Goal: Task Accomplishment & Management: Manage account settings

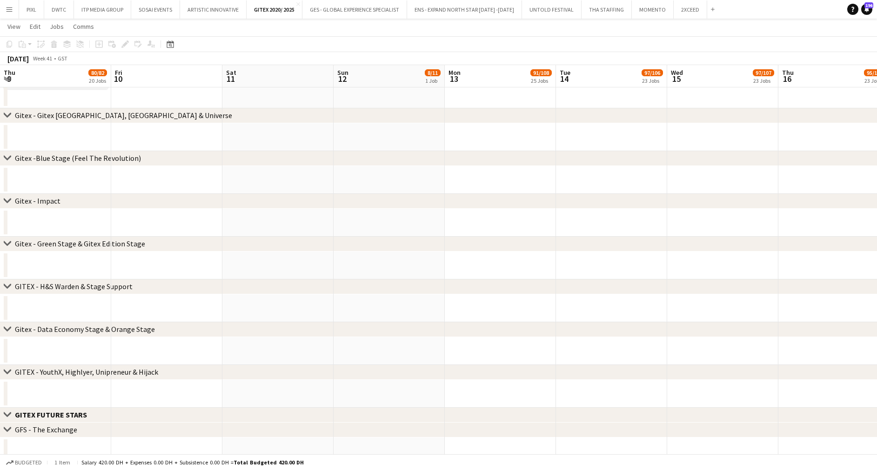
scroll to position [0, 287]
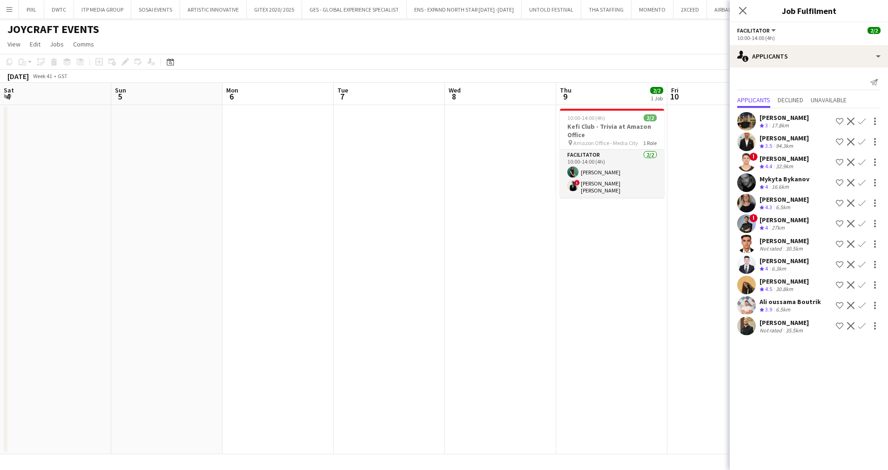
scroll to position [0, 320]
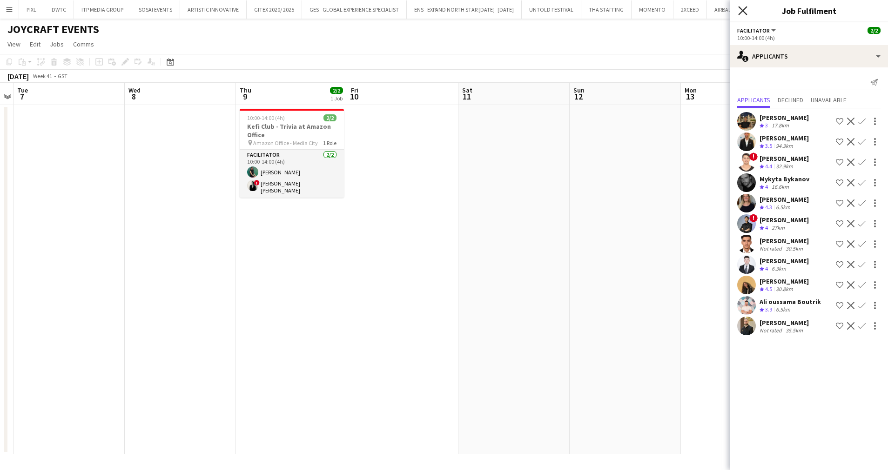
click at [743, 11] on icon at bounding box center [742, 10] width 9 height 9
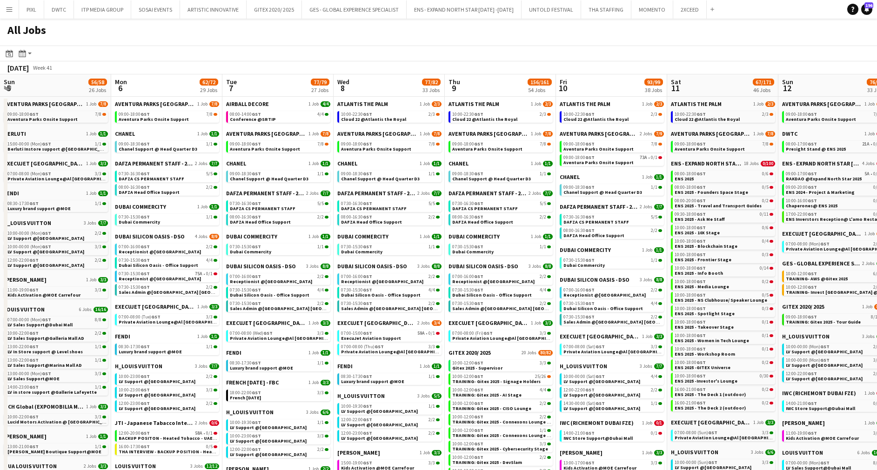
scroll to position [0, 358]
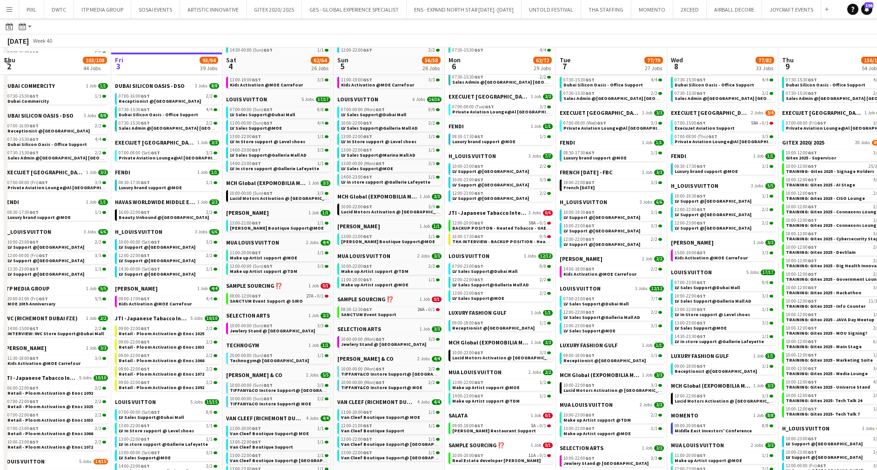
scroll to position [279, 0]
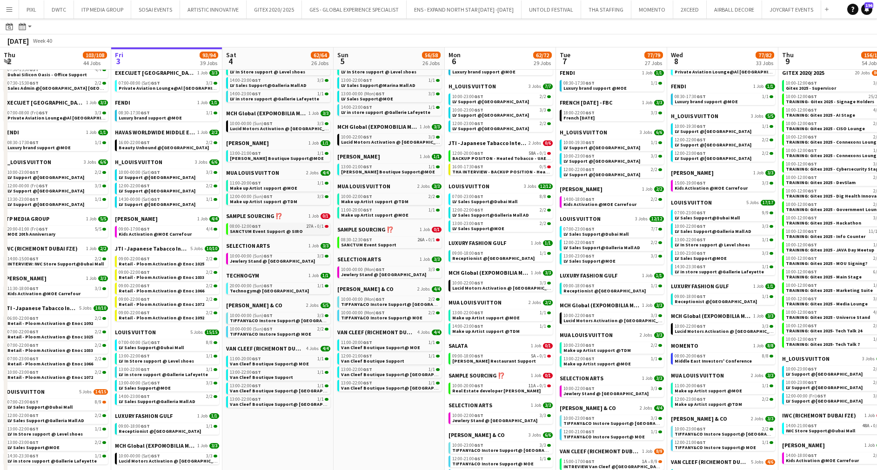
click at [294, 228] on span "SANCTUM Event Support @ SIRO" at bounding box center [266, 231] width 73 height 6
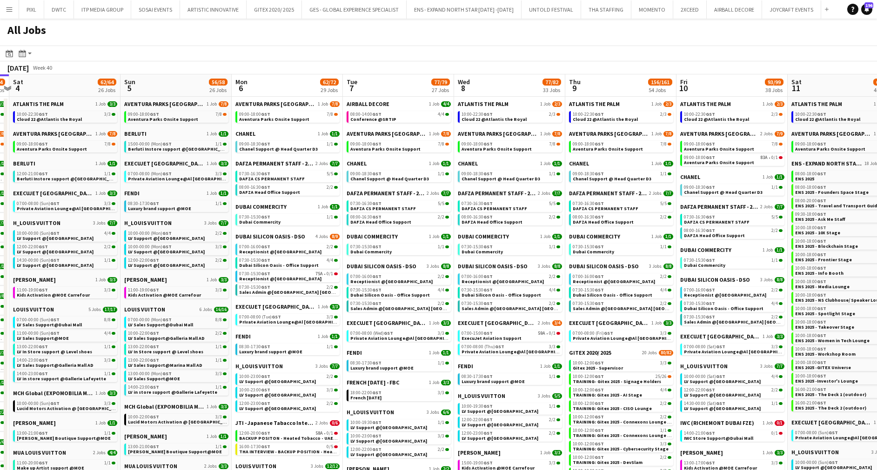
scroll to position [0, 330]
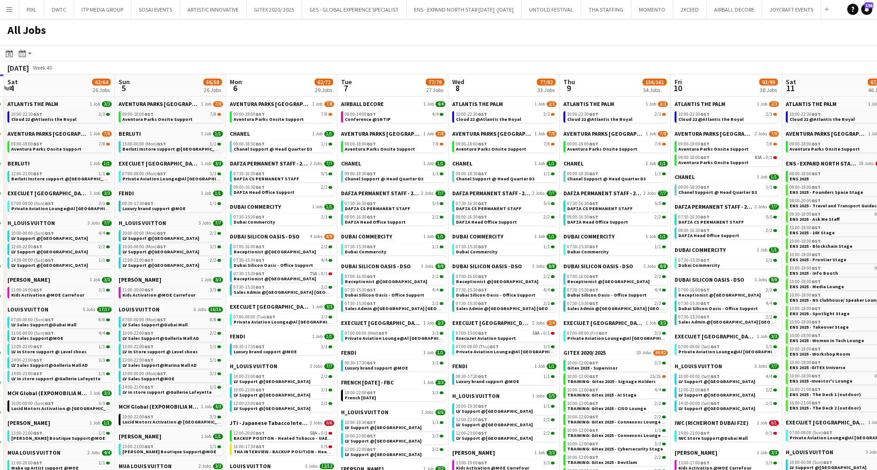
drag, startPoint x: 663, startPoint y: 156, endPoint x: 444, endPoint y: 177, distance: 220.1
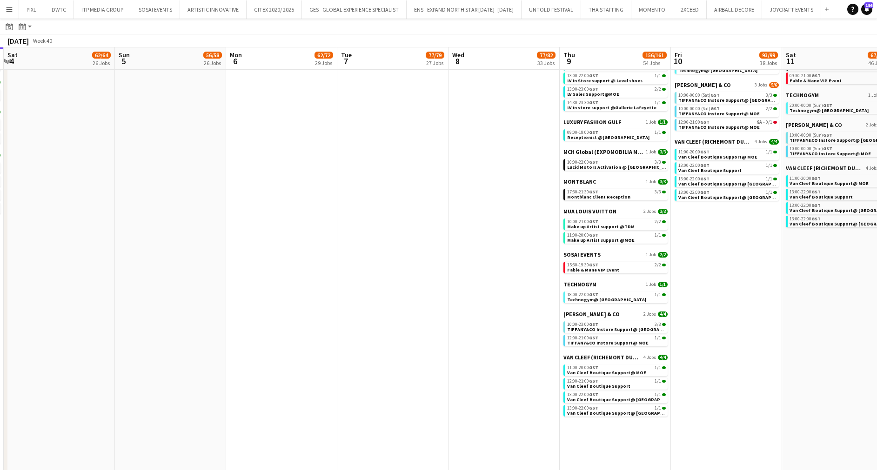
scroll to position [768, 0]
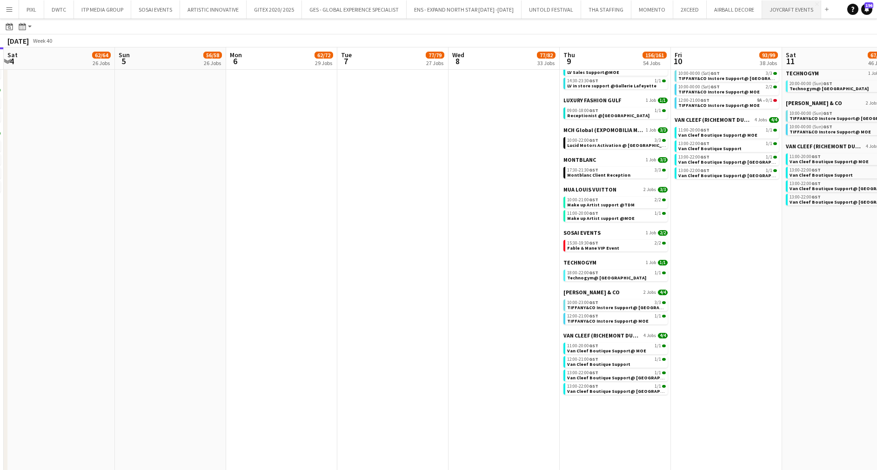
click at [779, 9] on button "JOYCRAFT EVENTS Close" at bounding box center [791, 9] width 59 height 18
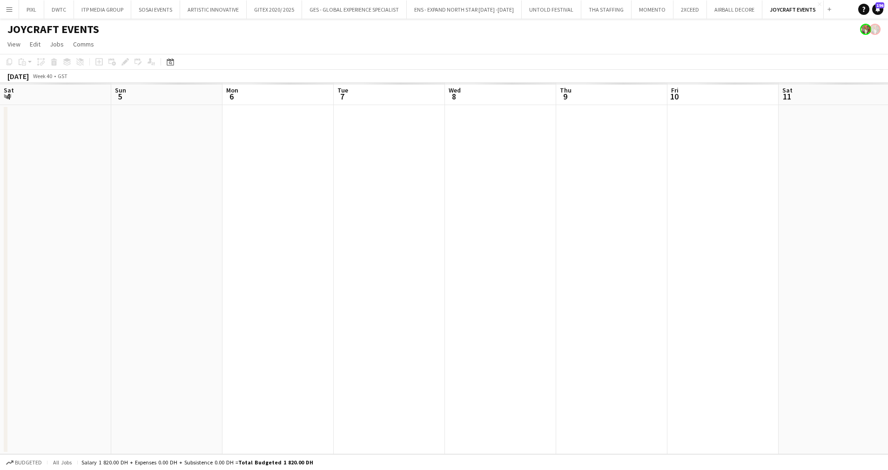
scroll to position [0, 279]
drag, startPoint x: 639, startPoint y: 297, endPoint x: 181, endPoint y: 308, distance: 457.5
click at [181, 308] on app-calendar-viewport "Thu 2 Fri 3 Sat 4 Sun 5 Mon 6 Tue 7 Wed 8 Thu 9 Fri 10 Sat 11 Sun 12 Mon 13 Tue…" at bounding box center [444, 269] width 888 height 372
drag, startPoint x: 313, startPoint y: 245, endPoint x: 531, endPoint y: 237, distance: 218.4
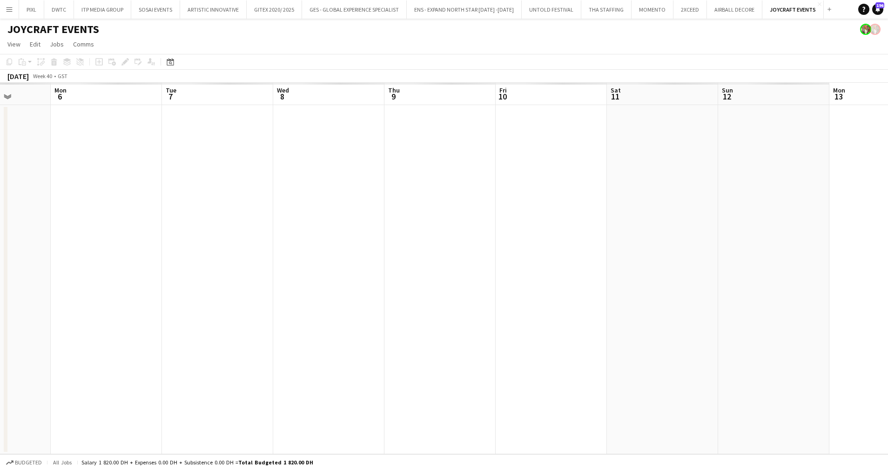
click at [531, 237] on app-calendar-viewport "Fri 3 Sat 4 Sun 5 Mon 6 Tue 7 Wed 8 Thu 9 Fri 10 Sat 11 Sun 12 Mon 13 Tue 14 We…" at bounding box center [444, 269] width 888 height 372
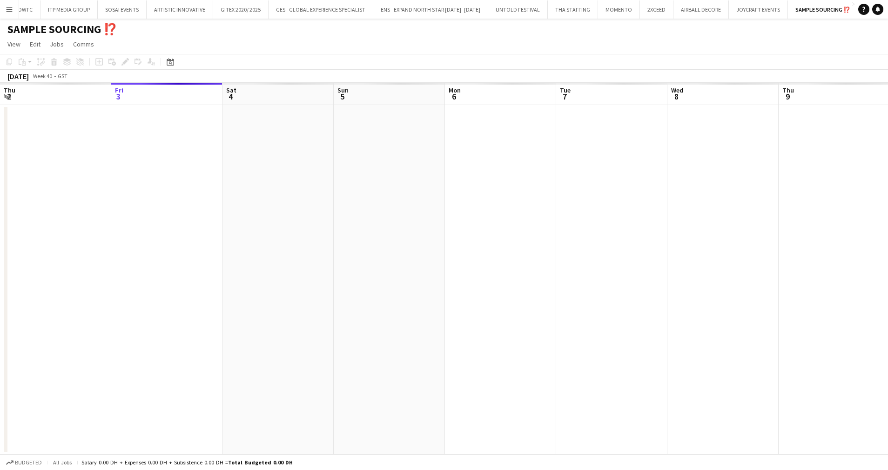
scroll to position [0, 320]
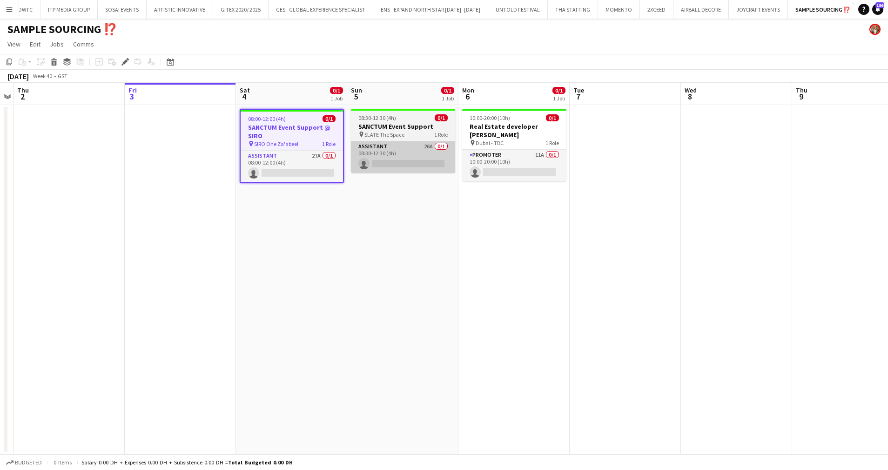
drag, startPoint x: 313, startPoint y: 163, endPoint x: 435, endPoint y: 163, distance: 122.4
click at [314, 163] on app-card-role "Assistant 27A 0/1 08:00-12:00 (4h) single-neutral-actions" at bounding box center [292, 167] width 102 height 32
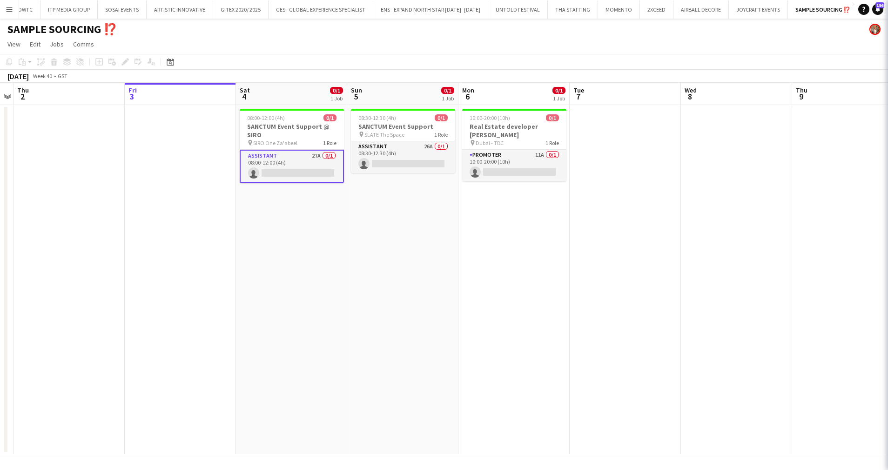
scroll to position [0, 320]
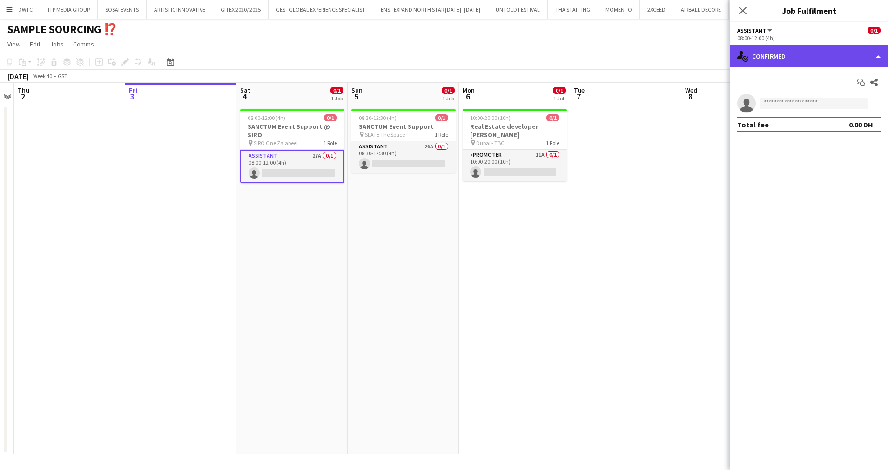
click at [808, 56] on div "single-neutral-actions-check-2 Confirmed" at bounding box center [808, 56] width 158 height 22
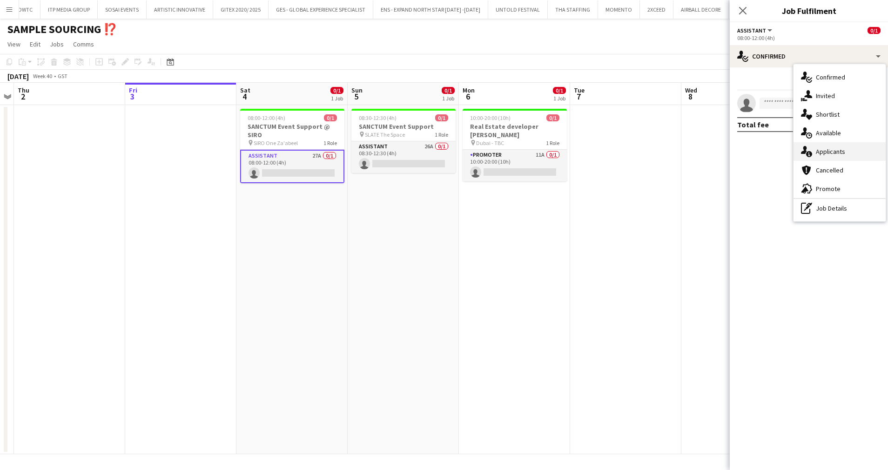
click at [838, 154] on span "Applicants" at bounding box center [830, 151] width 29 height 8
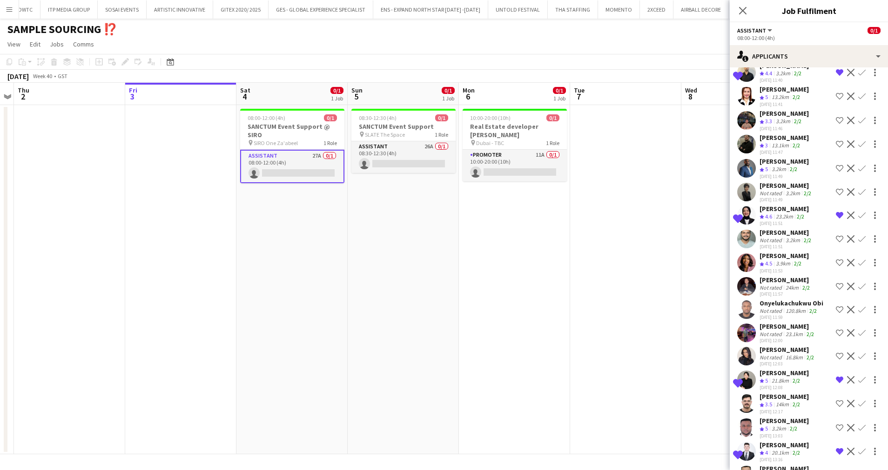
scroll to position [0, 0]
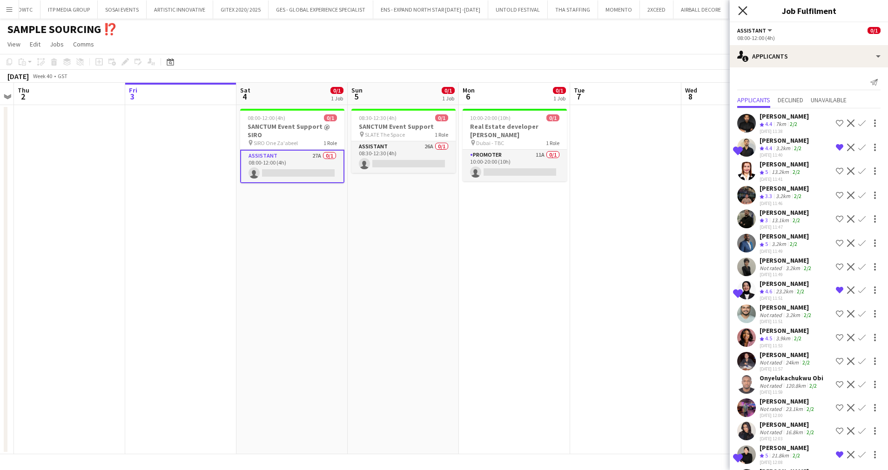
click at [741, 10] on icon "Close pop-in" at bounding box center [742, 10] width 9 height 9
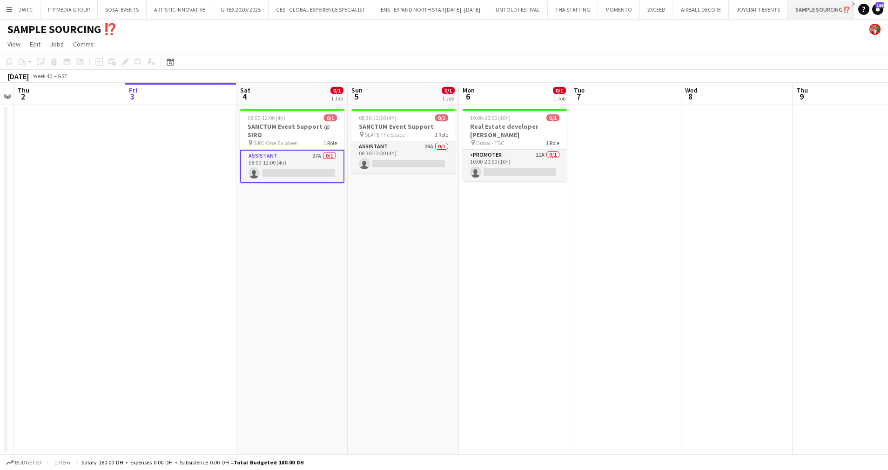
click at [852, 3] on app-icon "Close" at bounding box center [854, 4] width 4 height 4
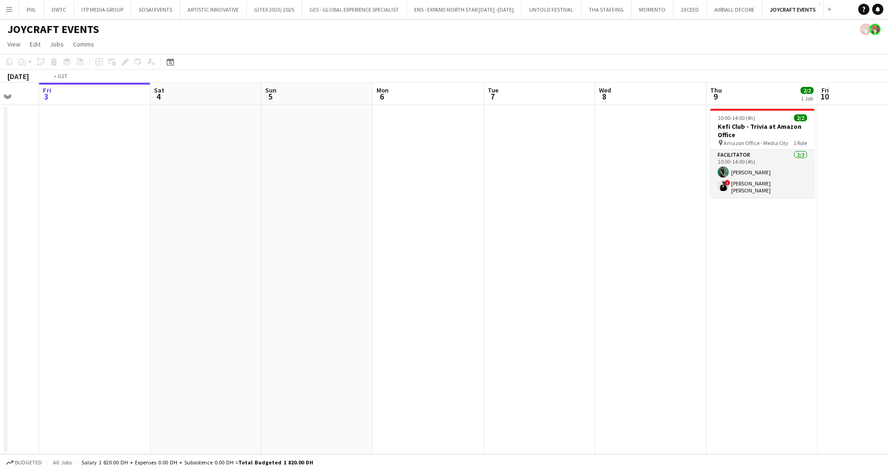
scroll to position [0, 361]
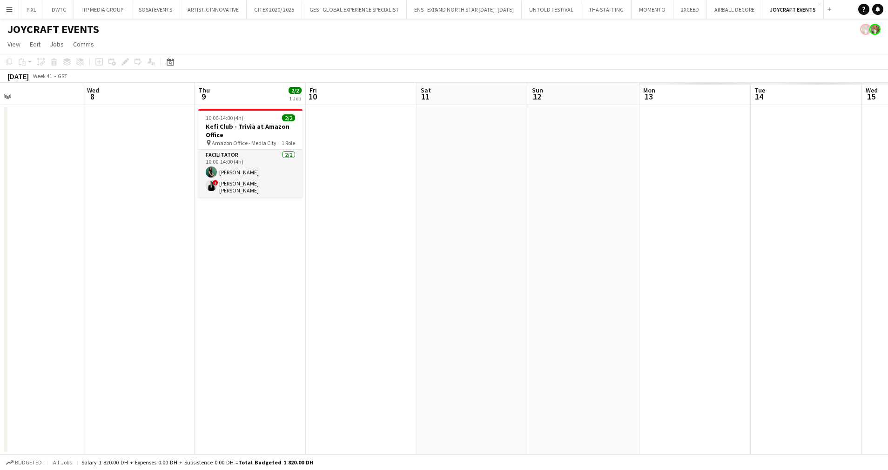
drag, startPoint x: 714, startPoint y: 187, endPoint x: 129, endPoint y: 190, distance: 584.3
click at [129, 190] on app-calendar-viewport "Sat 4 Sun 5 Mon 6 Tue 7 Wed 8 Thu 9 2/2 1 Job Fri 10 Sat 11 Sun 12 Mon 13 Tue 1…" at bounding box center [444, 269] width 888 height 372
